Goal: Navigation & Orientation: Find specific page/section

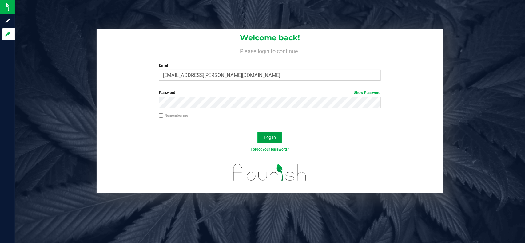
click at [279, 136] on button "Log In" at bounding box center [270, 137] width 25 height 11
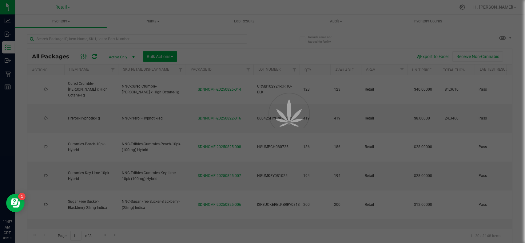
click at [62, 7] on div at bounding box center [262, 121] width 525 height 243
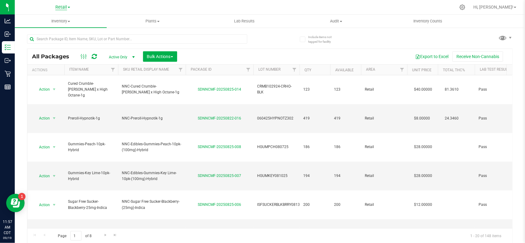
click at [62, 7] on span "Retail" at bounding box center [61, 8] width 12 height 6
click at [52, 20] on link "Cultivation" at bounding box center [63, 22] width 90 height 8
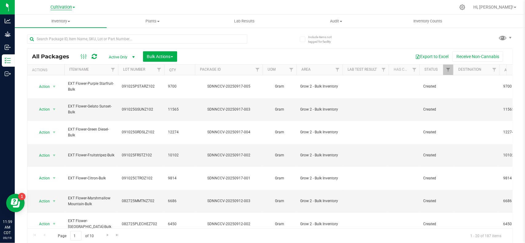
click at [64, 7] on span "Cultivation" at bounding box center [61, 8] width 22 height 6
click at [56, 36] on link "Retail" at bounding box center [63, 38] width 90 height 8
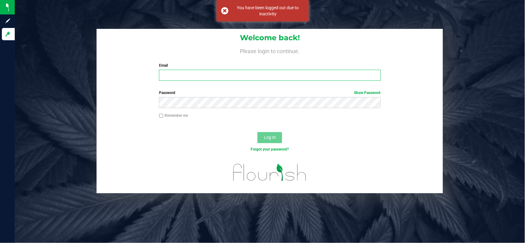
type input "[EMAIL_ADDRESS][PERSON_NAME][DOMAIN_NAME]"
